Goal: Information Seeking & Learning: Learn about a topic

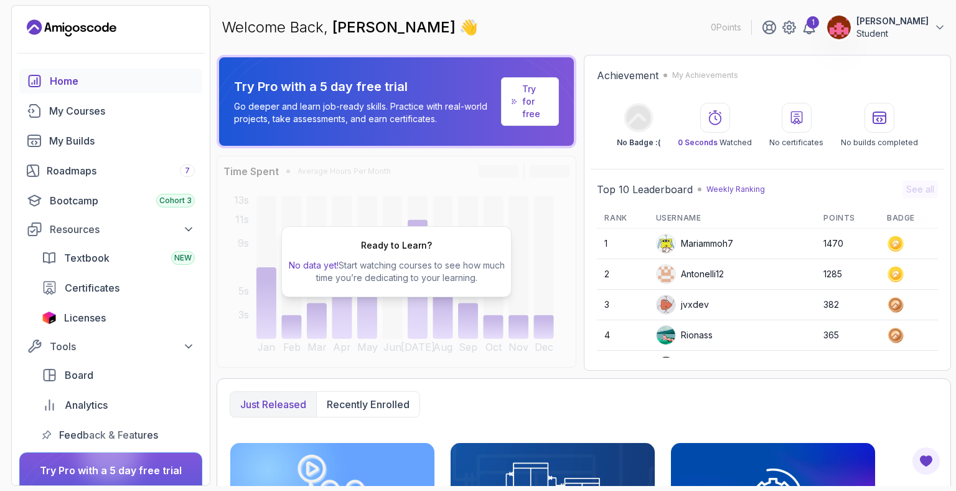
click at [64, 80] on div "Home" at bounding box center [122, 80] width 145 height 15
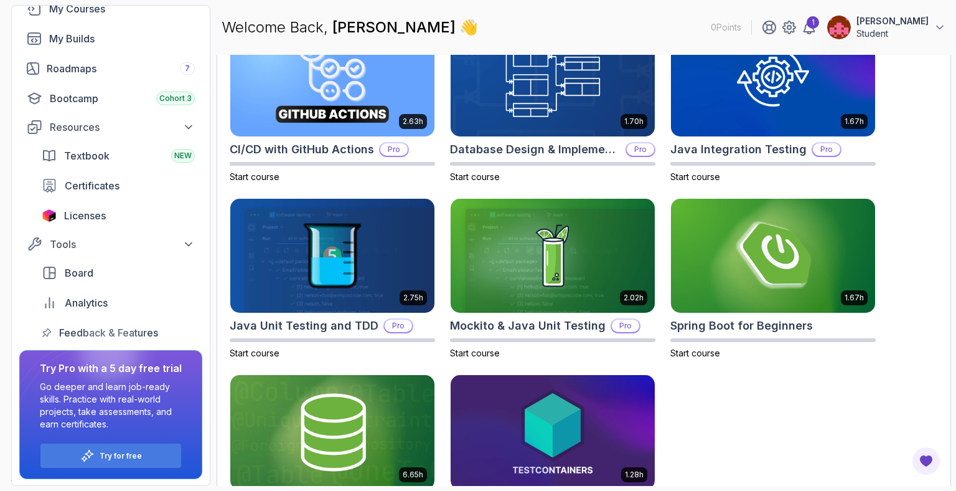
scroll to position [483, 0]
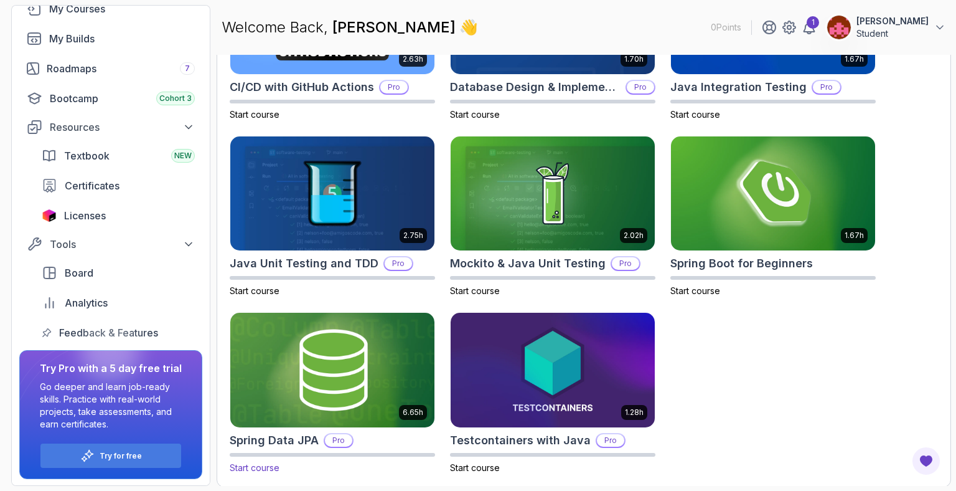
click at [303, 397] on img at bounding box center [332, 370] width 214 height 120
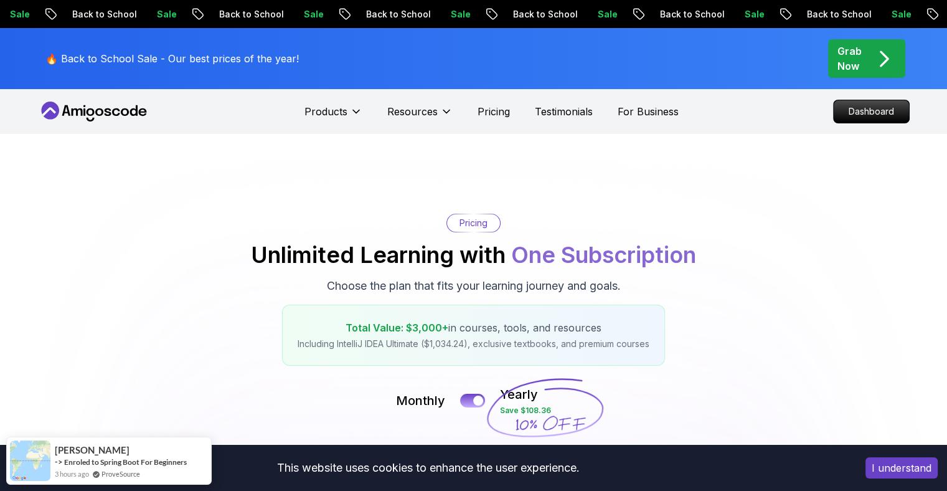
click at [847, 60] on p "Grab Now" at bounding box center [849, 59] width 24 height 30
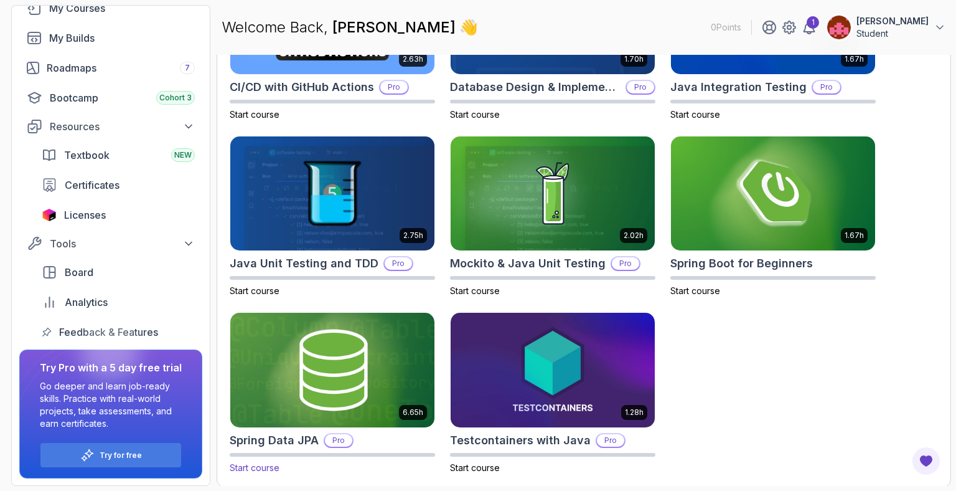
scroll to position [483, 0]
click at [252, 466] on span "Start course" at bounding box center [255, 467] width 50 height 11
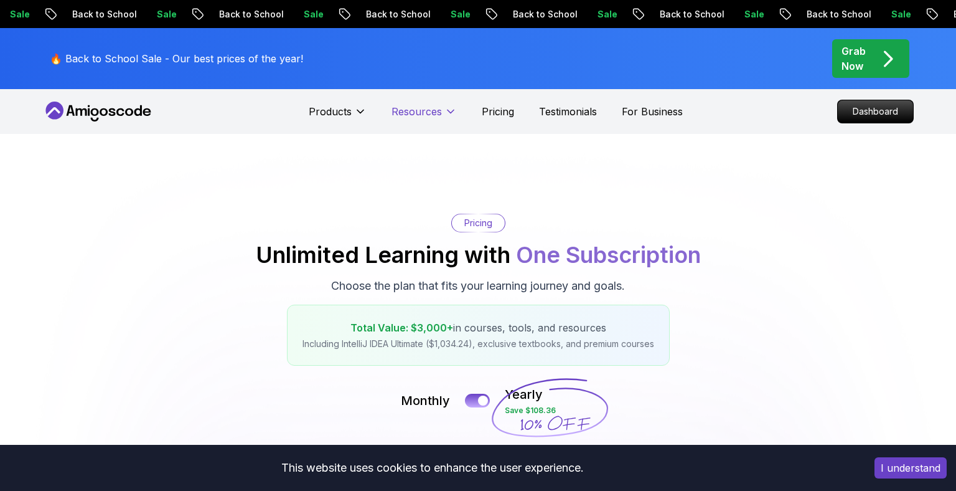
click at [403, 108] on p "Resources" at bounding box center [417, 111] width 50 height 15
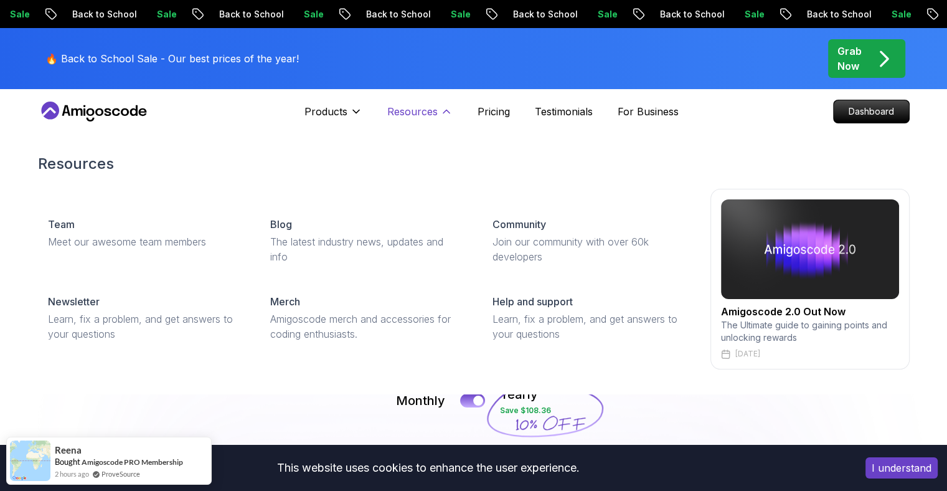
click at [403, 108] on p "Resources" at bounding box center [412, 111] width 50 height 15
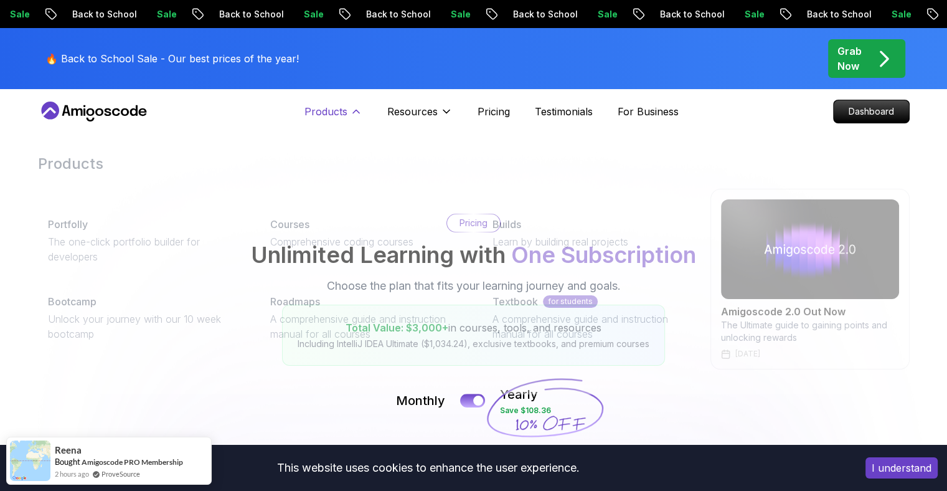
click at [326, 113] on p "Products" at bounding box center [325, 111] width 43 height 15
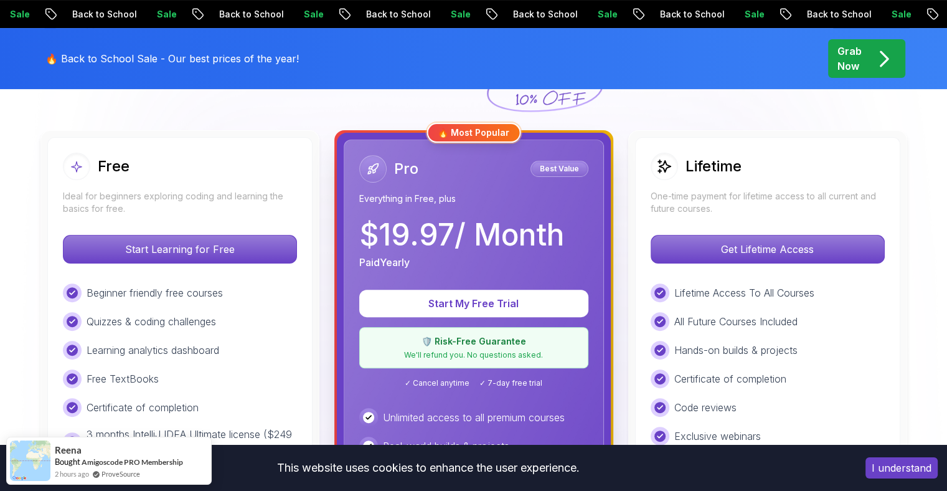
scroll to position [332, 0]
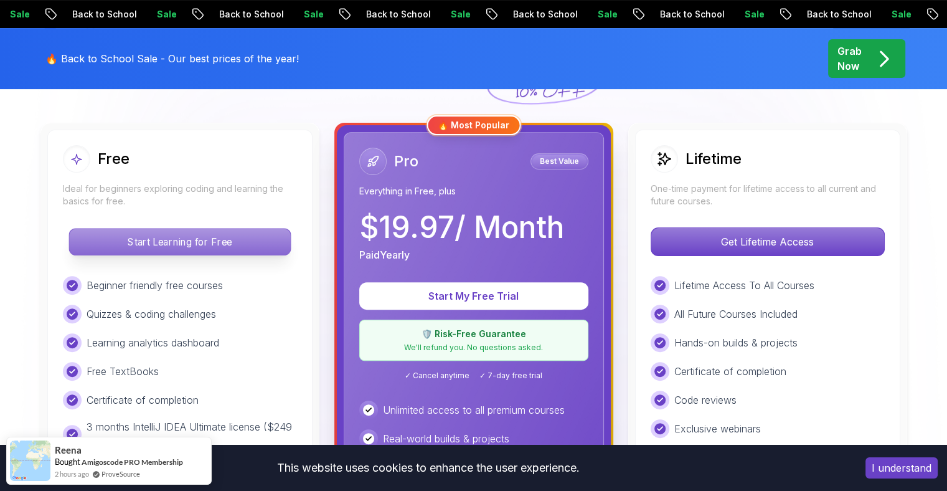
click at [172, 235] on p "Start Learning for Free" at bounding box center [179, 241] width 221 height 26
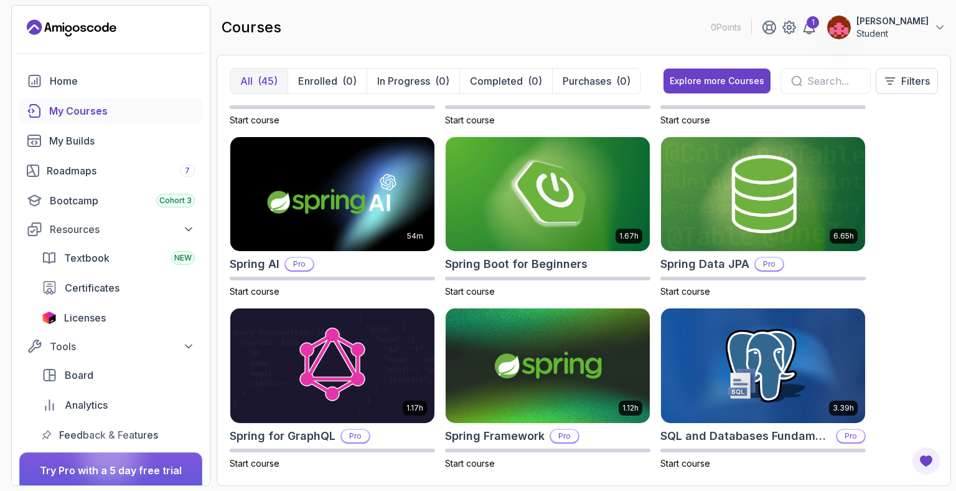
scroll to position [2042, 0]
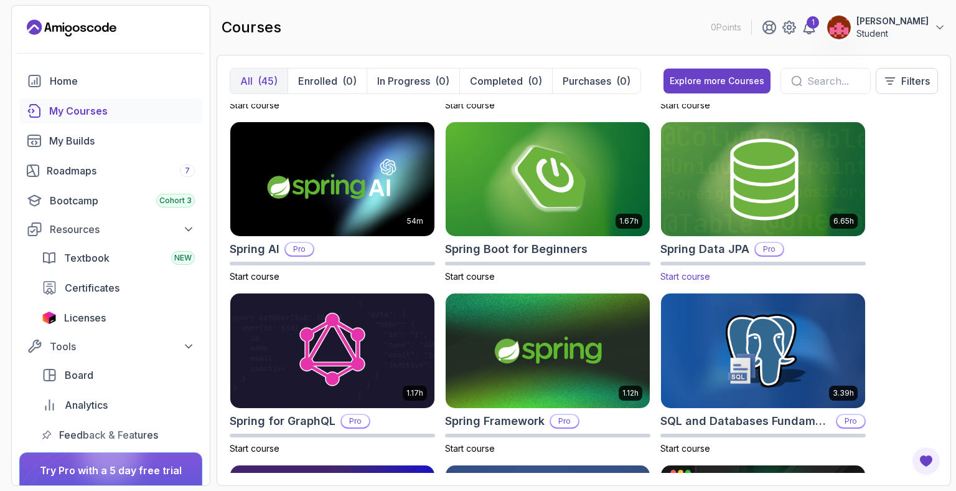
click at [745, 180] on img at bounding box center [763, 179] width 214 height 120
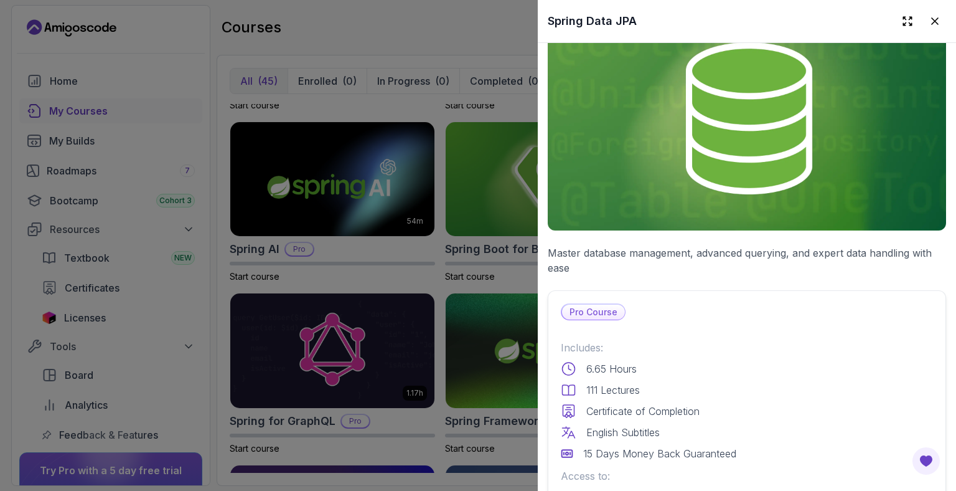
scroll to position [0, 0]
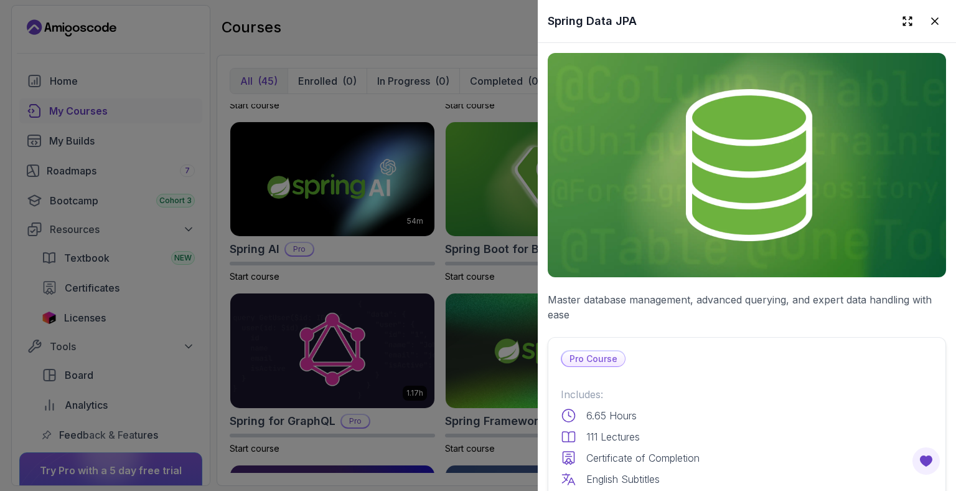
click at [411, 190] on div at bounding box center [478, 245] width 956 height 491
